Goal: Information Seeking & Learning: Learn about a topic

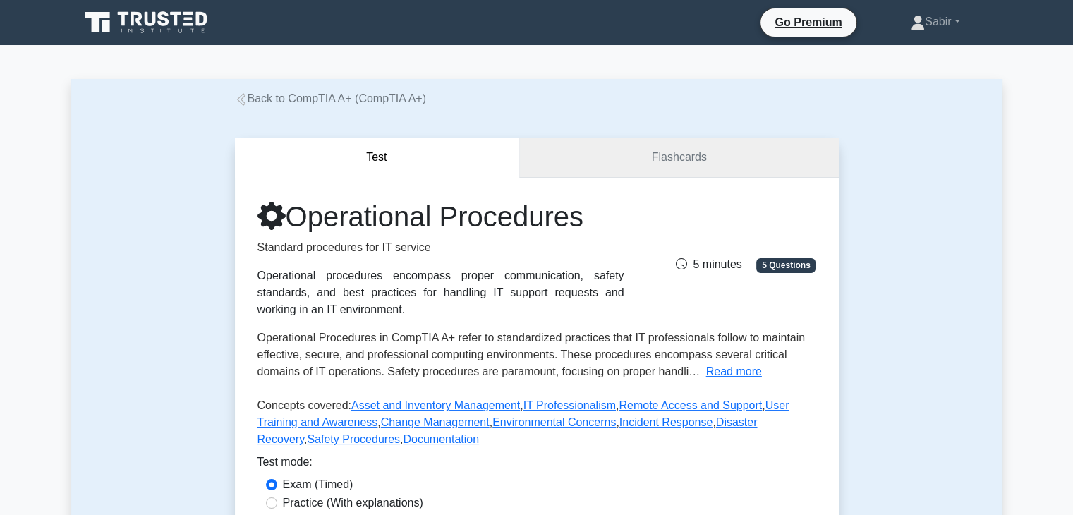
click at [589, 159] on link "Flashcards" at bounding box center [678, 158] width 319 height 40
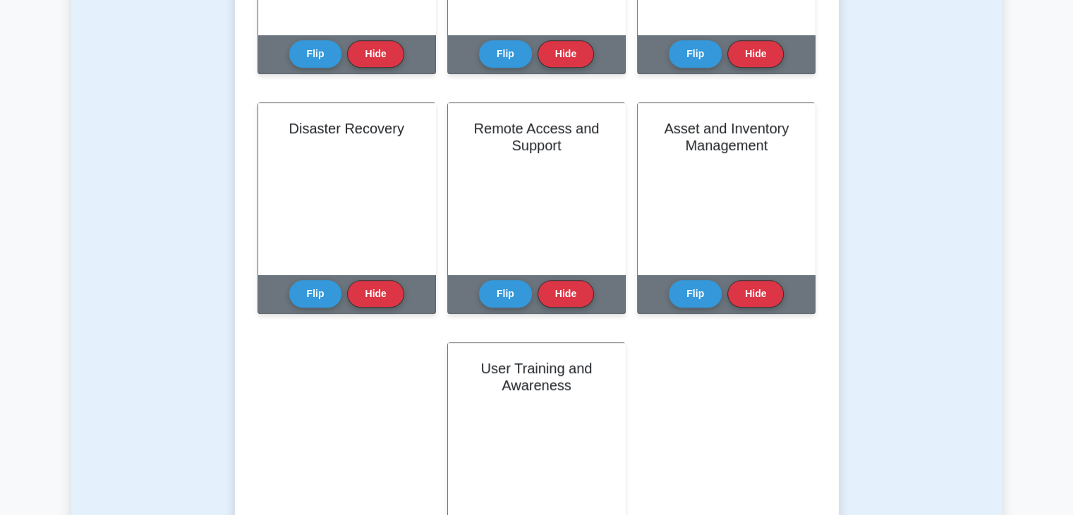
scroll to position [564, 0]
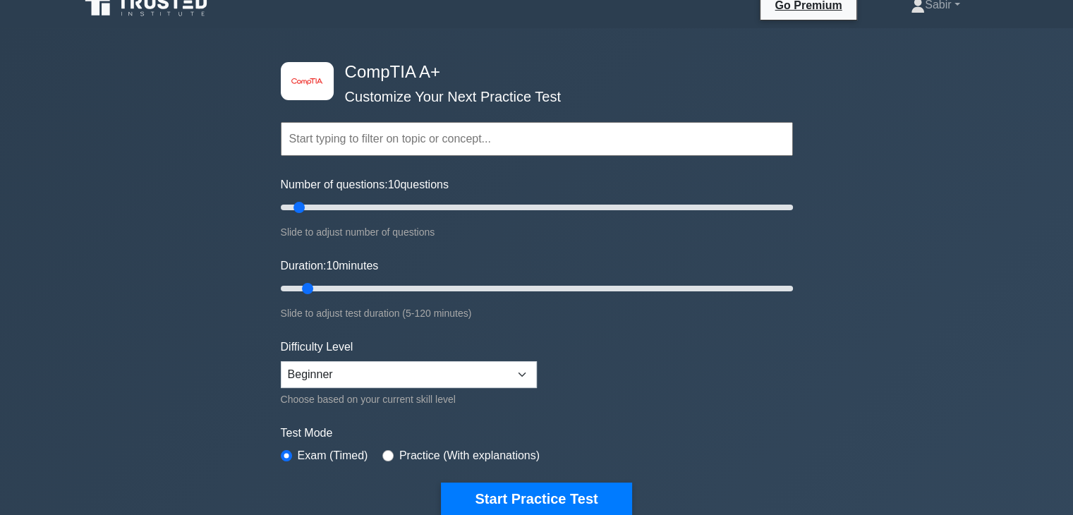
scroll to position [11, 0]
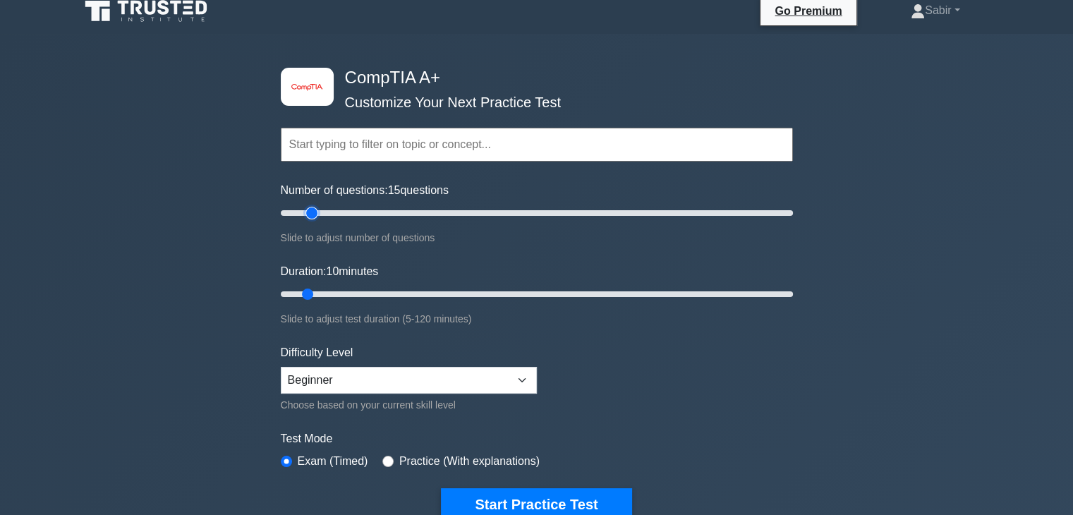
type input "15"
click at [307, 214] on input "Number of questions: 15 questions" at bounding box center [537, 213] width 512 height 17
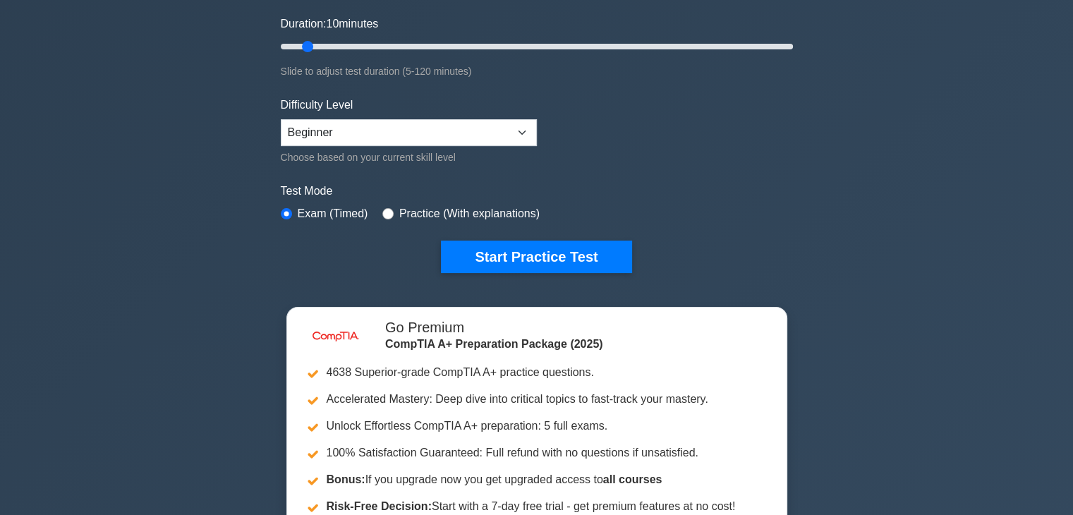
scroll to position [223, 0]
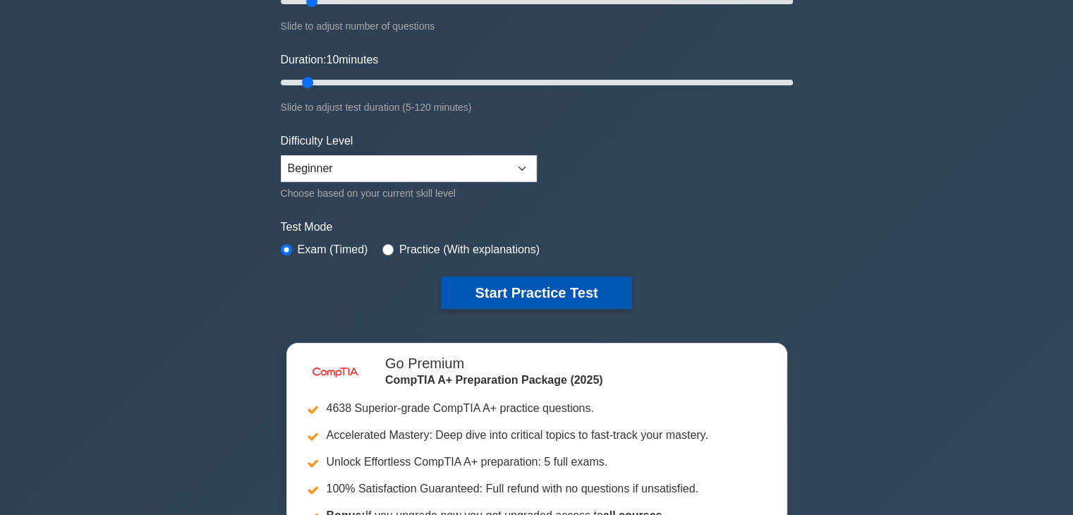
click at [449, 291] on button "Start Practice Test" at bounding box center [536, 292] width 190 height 32
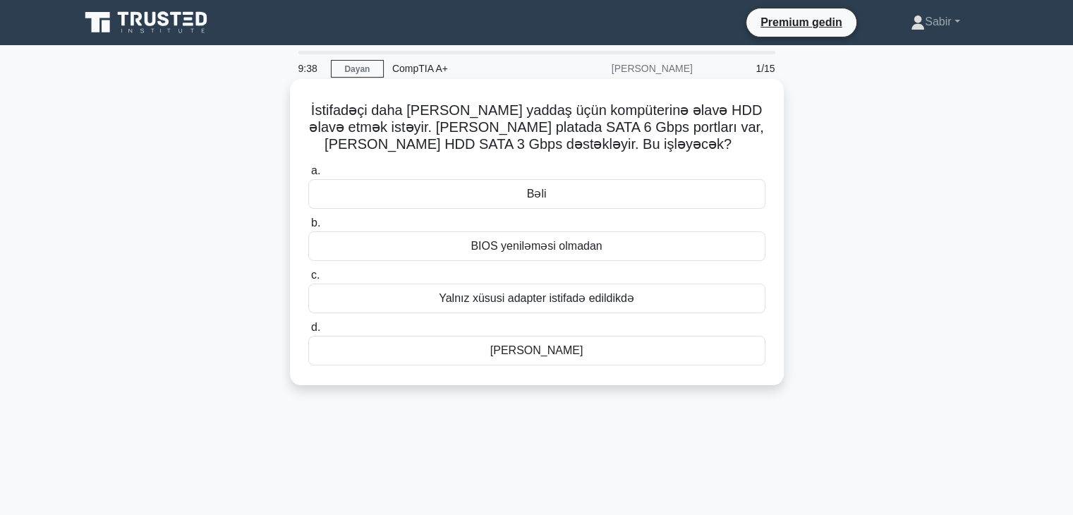
click at [580, 301] on font "Yalnız xüsusi adapter istifadə edildikdə" at bounding box center [536, 298] width 195 height 12
click at [308, 280] on input "c. Yalnız xüsusi adapter istifadə edildikdə" at bounding box center [308, 275] width 0 height 9
